Goal: Task Accomplishment & Management: Use online tool/utility

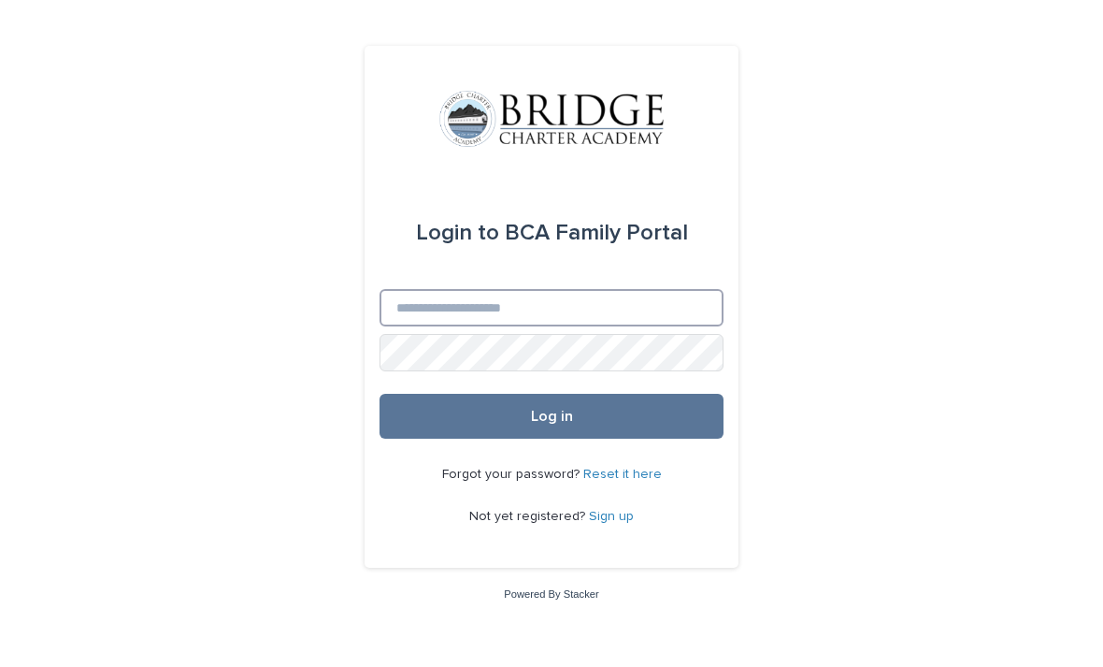
click at [434, 326] on input "Email" at bounding box center [552, 307] width 344 height 37
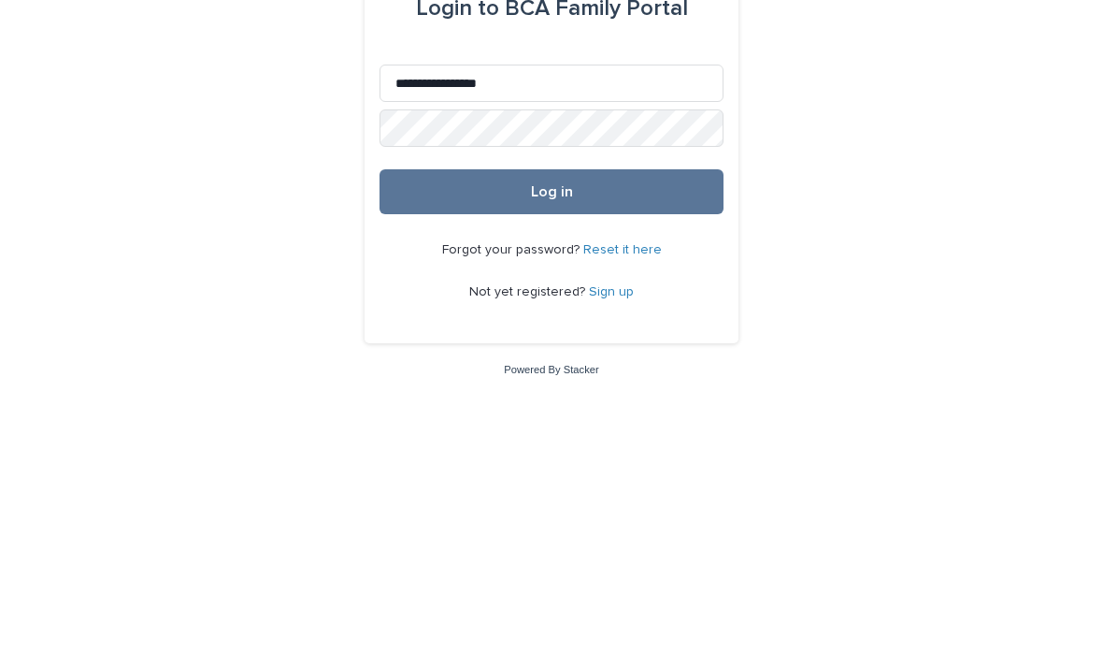
click at [520, 394] on button "Log in" at bounding box center [552, 416] width 344 height 45
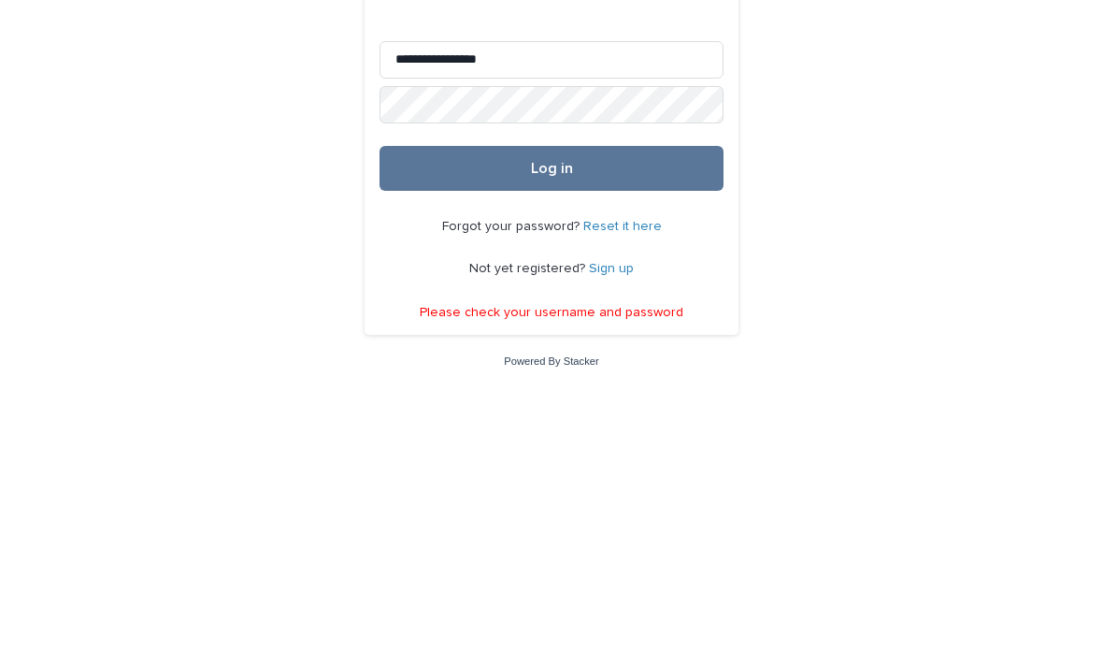
click at [636, 386] on button "Log in" at bounding box center [552, 408] width 344 height 45
click at [459, 281] on input "**********" at bounding box center [552, 299] width 344 height 37
type input "**********"
click at [473, 386] on button "Log in" at bounding box center [552, 408] width 344 height 45
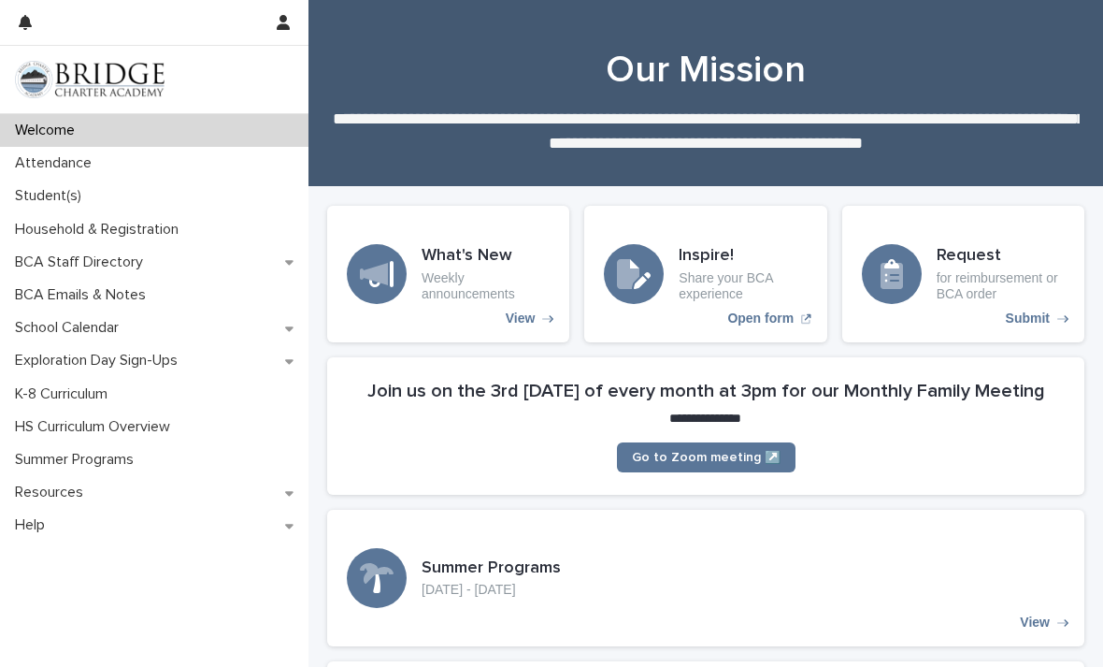
click at [36, 167] on p "Attendance" at bounding box center [56, 163] width 99 height 18
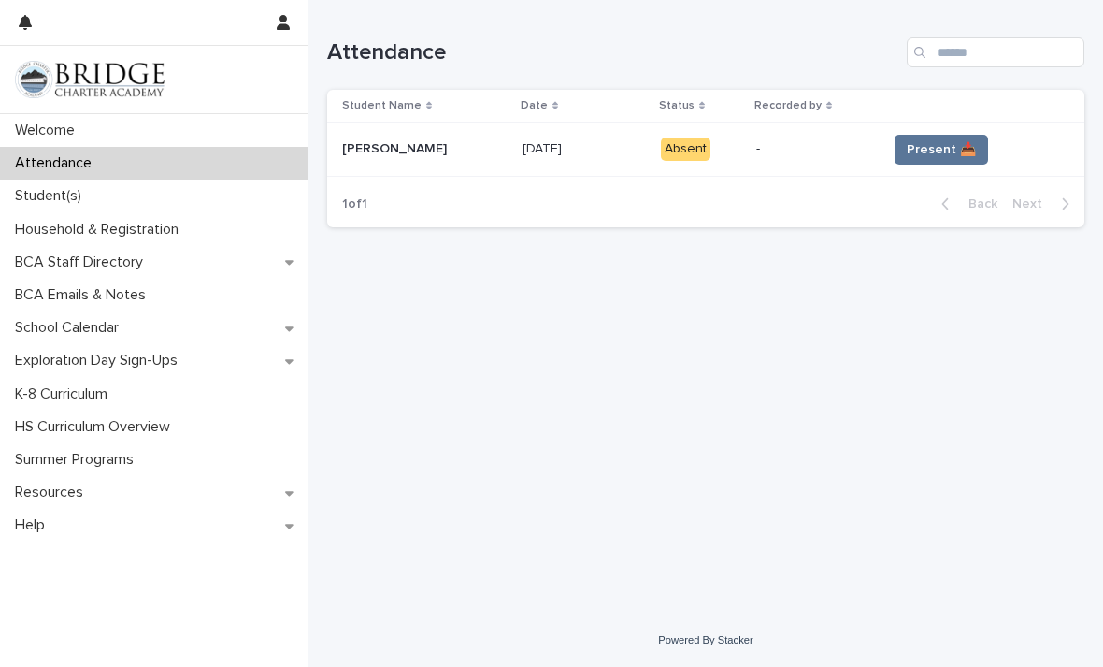
click at [907, 143] on span "Present 📥" at bounding box center [941, 149] width 69 height 19
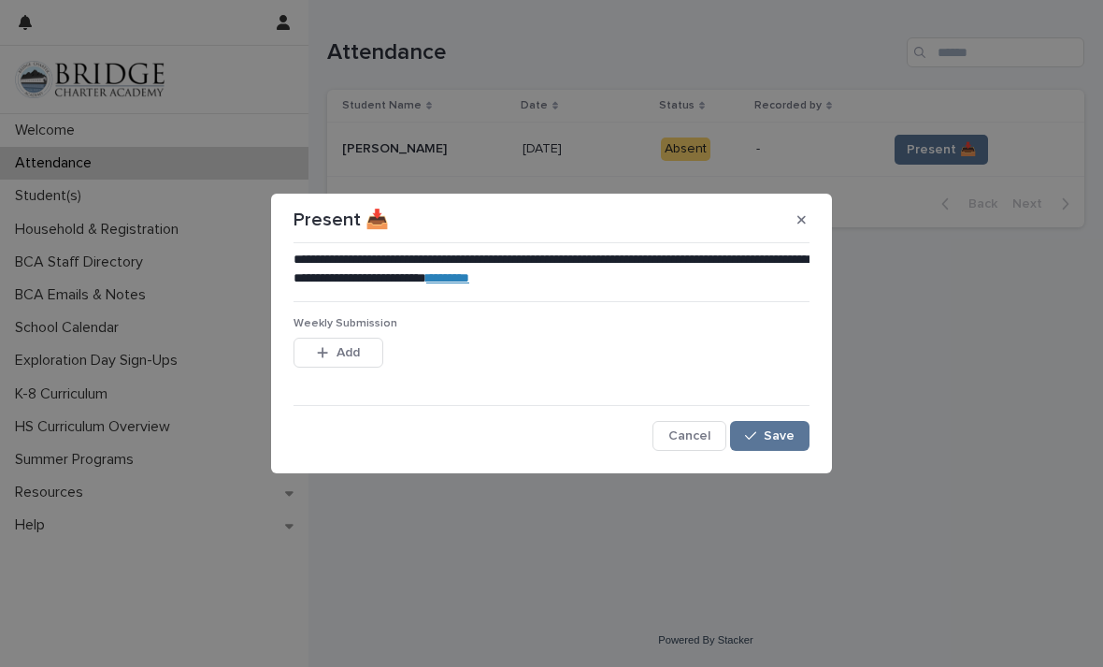
click at [324, 348] on icon "button" at bounding box center [322, 352] width 11 height 13
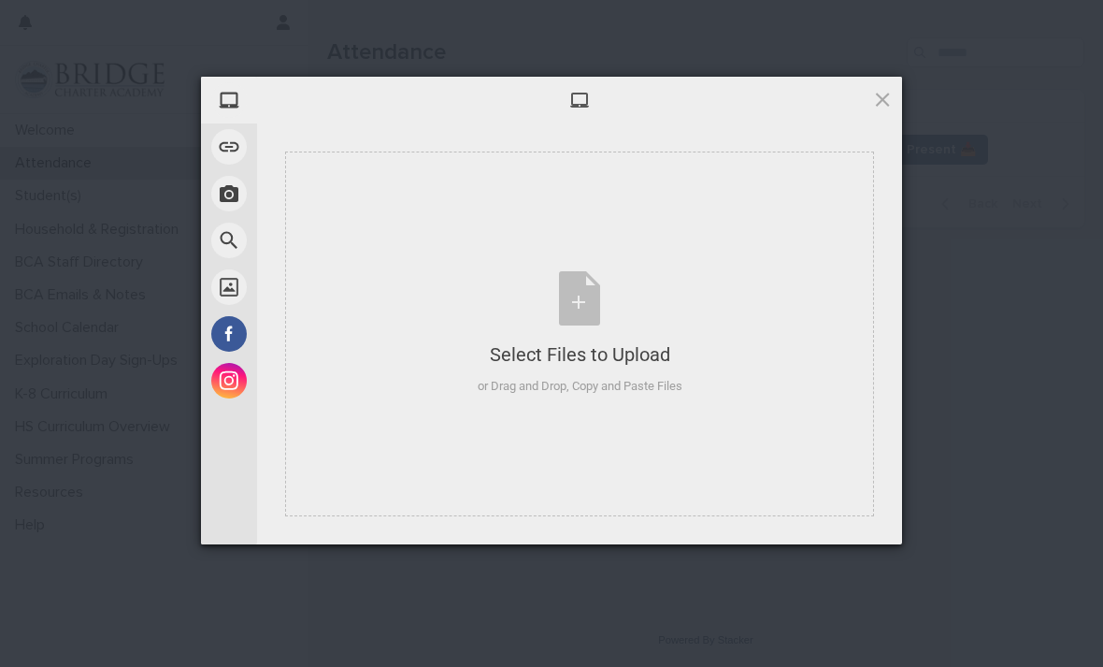
click at [221, 283] on span at bounding box center [229, 287] width 36 height 36
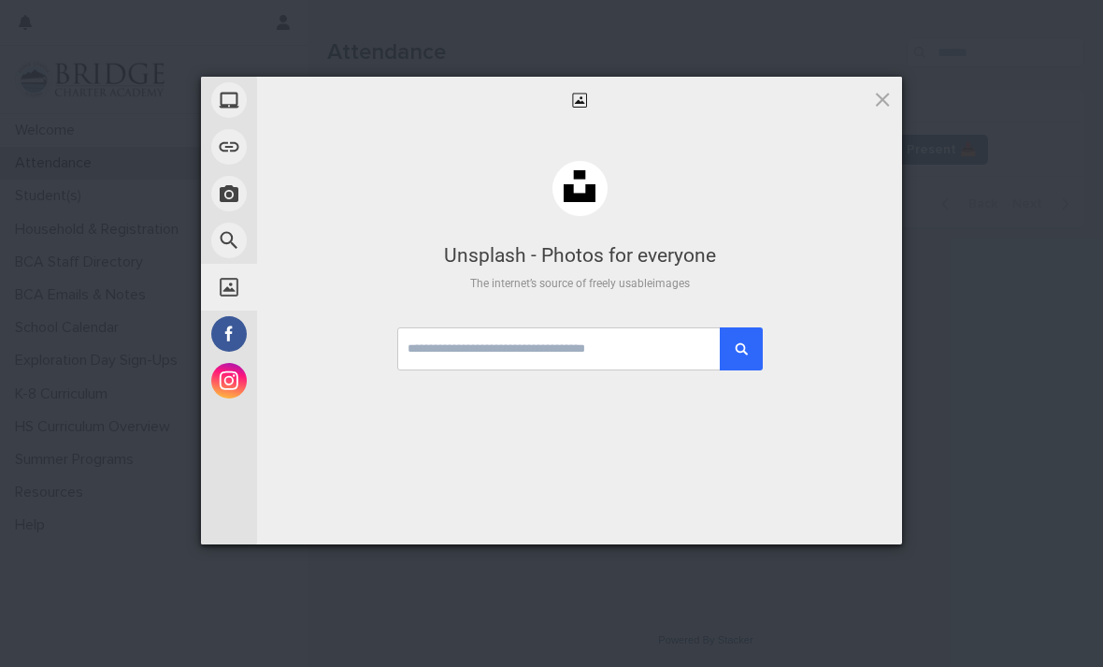
click at [264, 98] on span "My Device" at bounding box center [289, 99] width 55 height 17
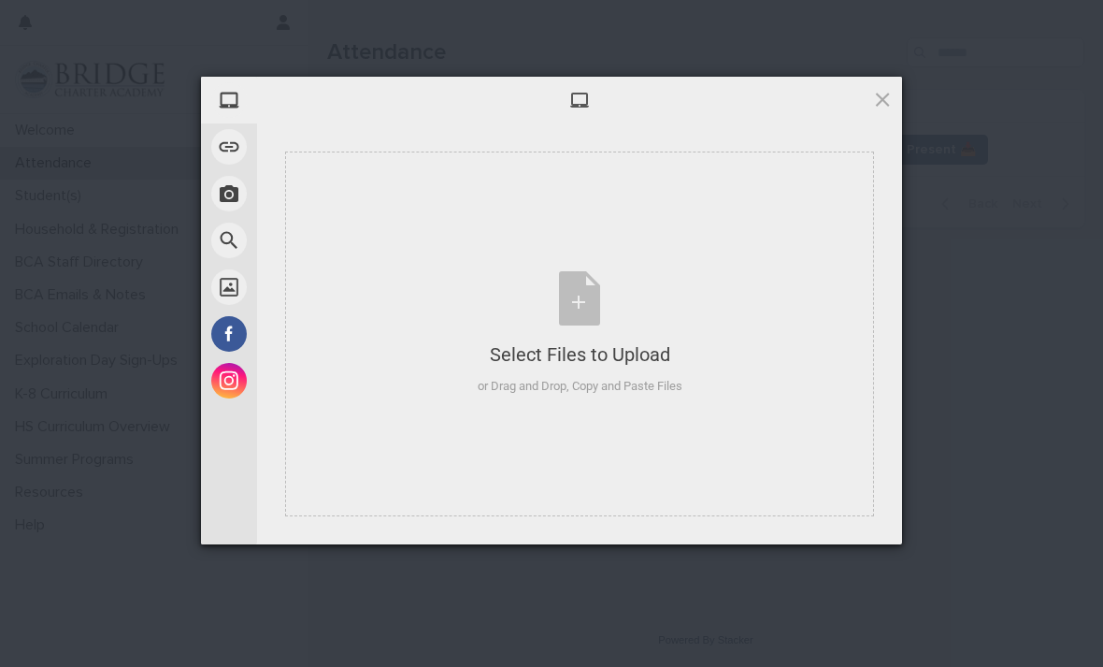
click at [270, 104] on span "My Device" at bounding box center [289, 99] width 55 height 17
click at [559, 345] on div "Select Files to Upload" at bounding box center [580, 354] width 205 height 26
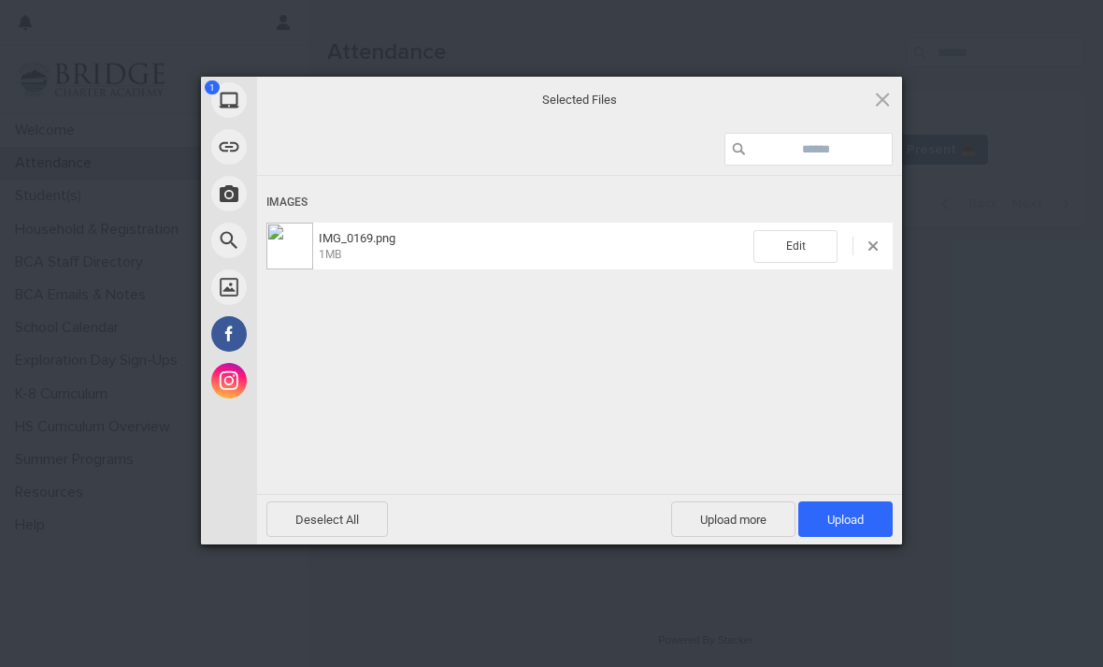
click at [828, 521] on span "Upload 1" at bounding box center [845, 519] width 36 height 14
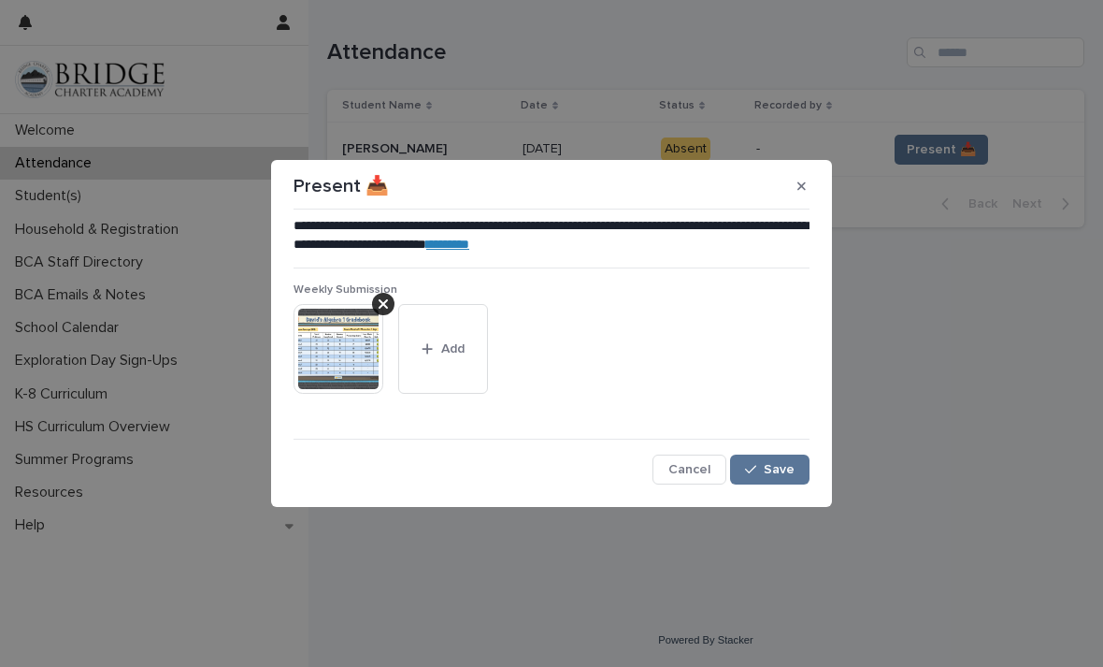
click at [763, 478] on button "Save" at bounding box center [769, 469] width 79 height 30
